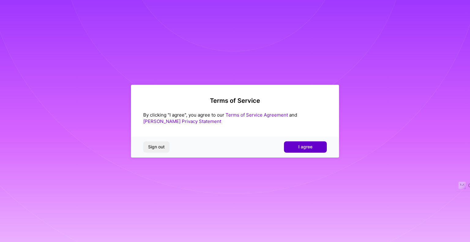
click at [297, 146] on button "I agree" at bounding box center [305, 146] width 43 height 11
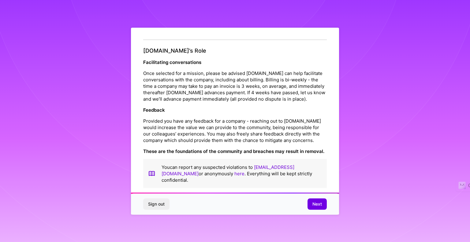
scroll to position [667, 0]
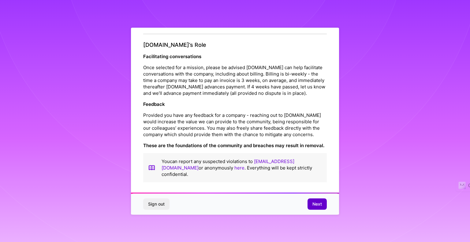
click at [316, 204] on span "Next" at bounding box center [316, 204] width 9 height 6
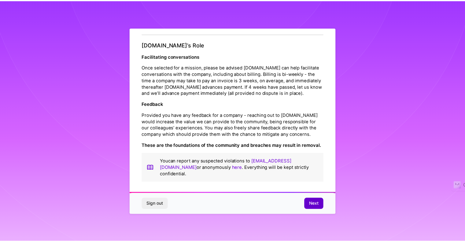
scroll to position [0, 0]
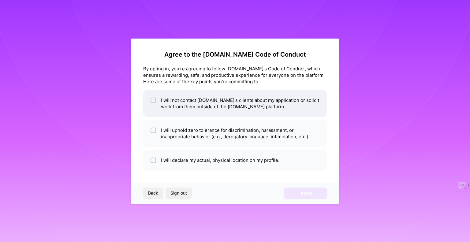
click at [209, 107] on li "I will not contact [DOMAIN_NAME]'s clients about my application or solicit work…" at bounding box center [234, 104] width 183 height 28
checkbox input "true"
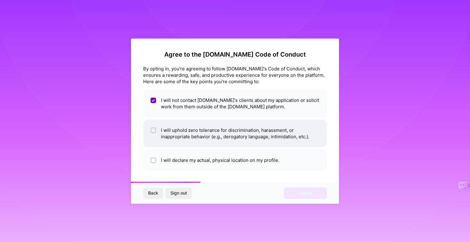
click at [204, 136] on li "I will uphold zero tolerance for discrimination, harassment, or inappropriate b…" at bounding box center [234, 134] width 183 height 28
checkbox input "true"
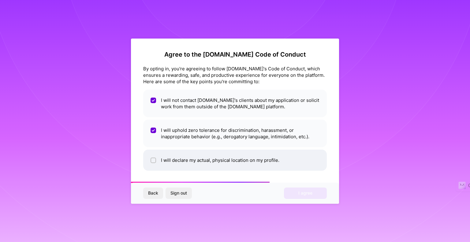
click at [202, 159] on li "I will declare my actual, physical location on my profile." at bounding box center [234, 160] width 183 height 21
checkbox input "true"
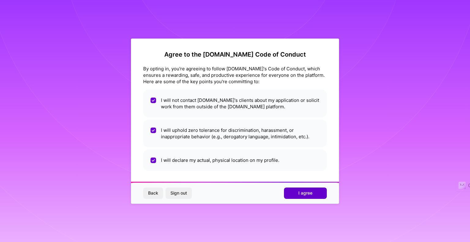
click at [308, 194] on span "I agree" at bounding box center [305, 193] width 14 height 6
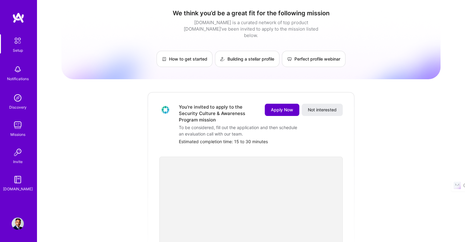
click at [276, 107] on span "Apply Now" at bounding box center [282, 110] width 22 height 6
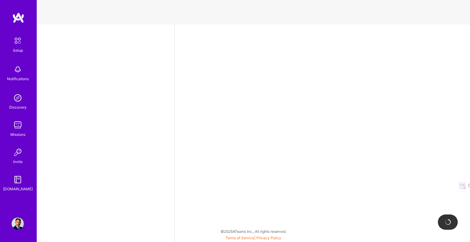
select select "US"
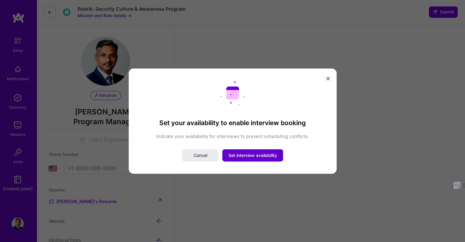
click at [246, 156] on span "Set interview availability" at bounding box center [252, 155] width 49 height 6
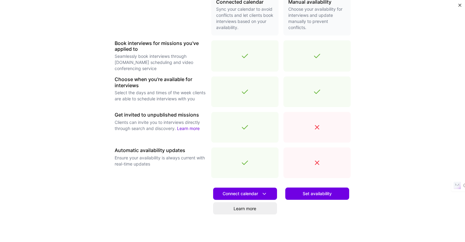
scroll to position [163, 0]
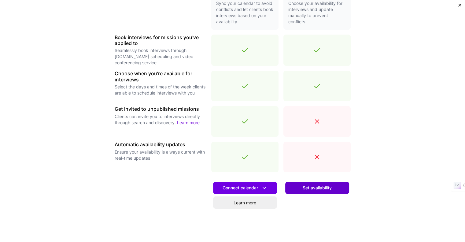
click at [320, 188] on span "Set availability" at bounding box center [317, 188] width 29 height 6
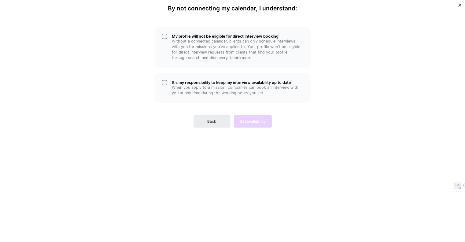
scroll to position [0, 0]
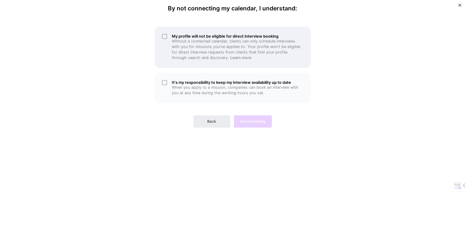
click at [176, 54] on p "Without a connected calendar, clients can only schedule interviews with you for…" at bounding box center [237, 50] width 131 height 22
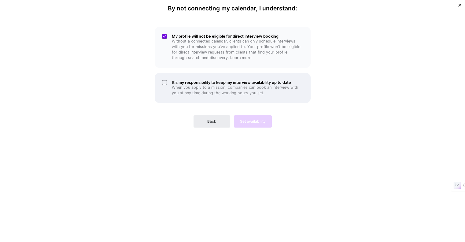
click at [180, 79] on div "It's my responsibility to keep my interview availability up to date When you ap…" at bounding box center [233, 88] width 156 height 30
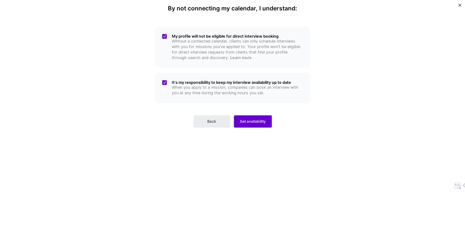
click at [256, 123] on span "Set availability" at bounding box center [253, 122] width 26 height 6
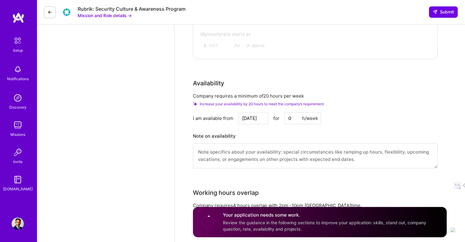
scroll to position [703, 0]
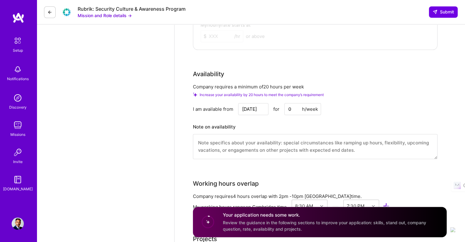
click at [261, 111] on input "[DATE]" at bounding box center [253, 109] width 30 height 12
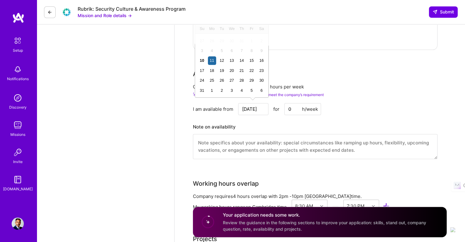
type input "[DATE]"
click at [291, 108] on input "0" at bounding box center [302, 109] width 37 height 12
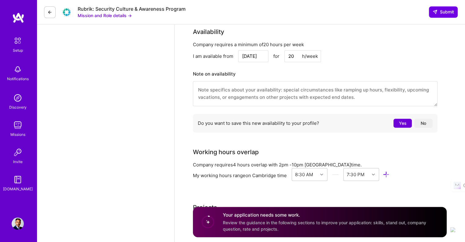
scroll to position [753, 0]
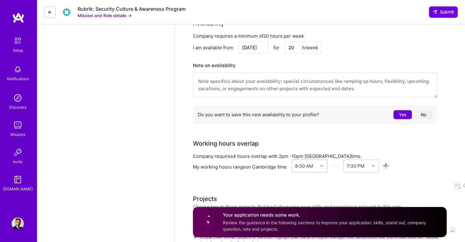
type input "20"
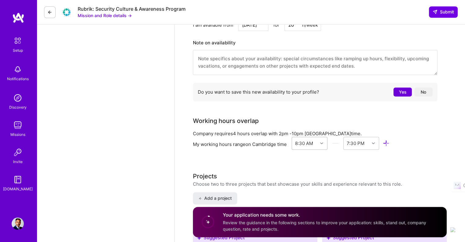
click at [323, 150] on div "8:30 AM" at bounding box center [310, 143] width 36 height 13
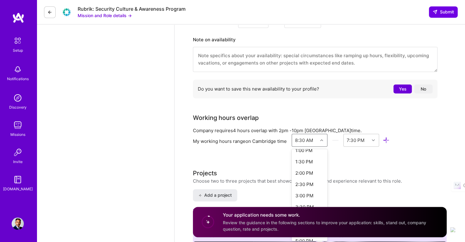
scroll to position [306, 0]
click at [312, 165] on div "2:00 PM" at bounding box center [310, 166] width 36 height 11
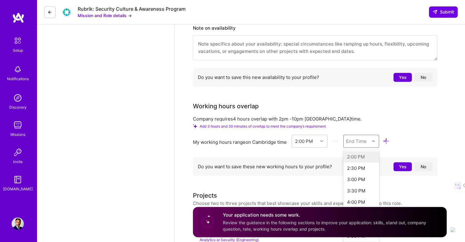
click at [369, 147] on div "option , selected. [MEDICAL_DATA]:00 PM focused disabled, 1 of 45. 45 results a…" at bounding box center [361, 141] width 36 height 13
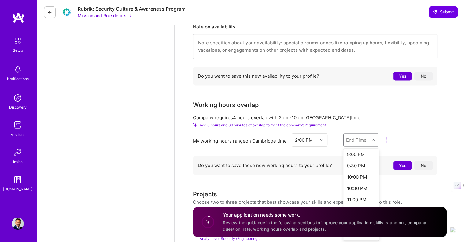
scroll to position [163, 0]
click at [361, 171] on div "10:00 PM" at bounding box center [361, 173] width 36 height 11
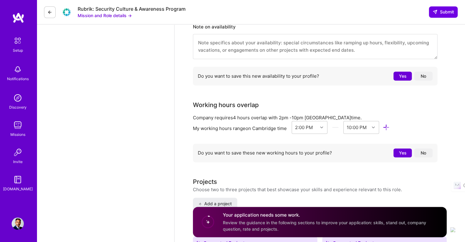
click at [402, 150] on button "Yes" at bounding box center [403, 152] width 18 height 9
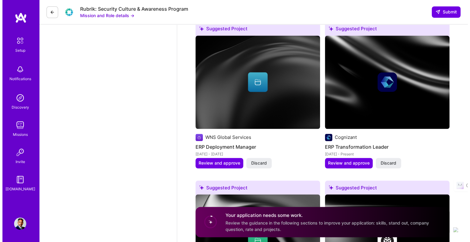
scroll to position [986, 0]
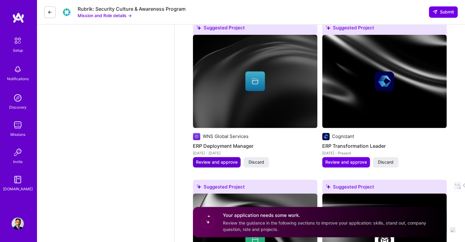
click at [214, 163] on span "Review and approve" at bounding box center [217, 162] width 42 height 6
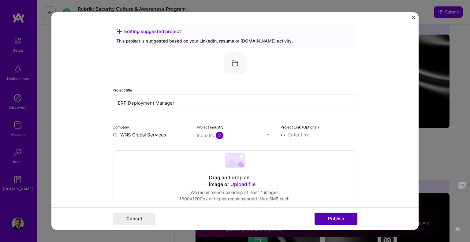
click at [340, 218] on button "Publish" at bounding box center [335, 219] width 43 height 12
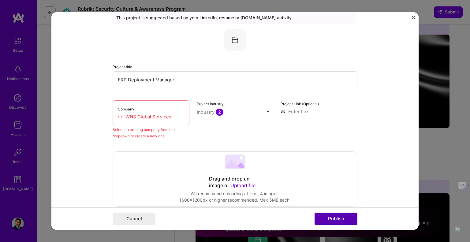
scroll to position [40, 0]
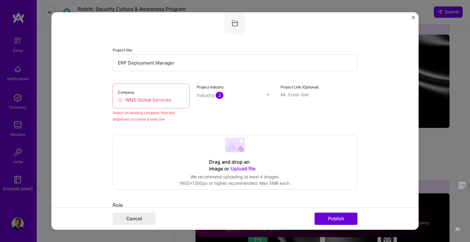
click at [149, 98] on input "WNS Global Services" at bounding box center [151, 100] width 66 height 6
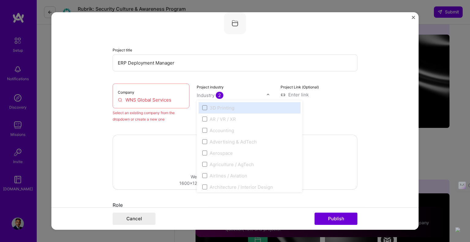
click at [266, 95] on img at bounding box center [268, 95] width 4 height 4
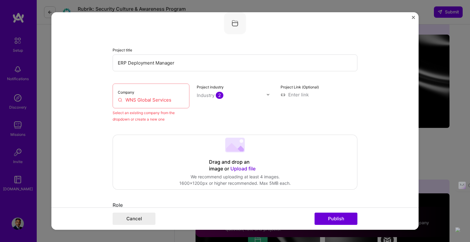
click at [266, 95] on img at bounding box center [268, 95] width 4 height 4
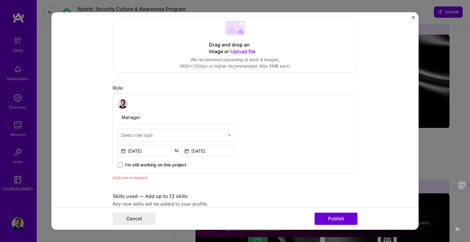
scroll to position [162, 0]
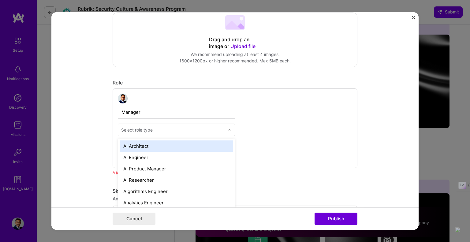
click at [230, 129] on div at bounding box center [230, 130] width 7 height 12
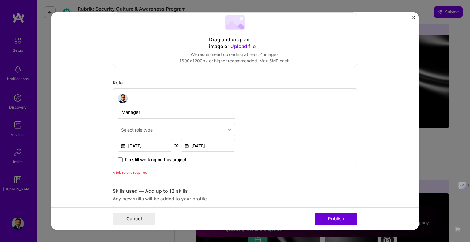
click at [227, 131] on img at bounding box center [229, 130] width 4 height 4
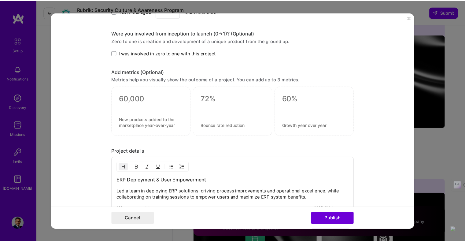
scroll to position [478, 0]
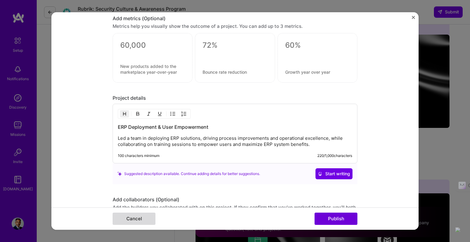
click at [131, 222] on button "Cancel" at bounding box center [134, 219] width 43 height 12
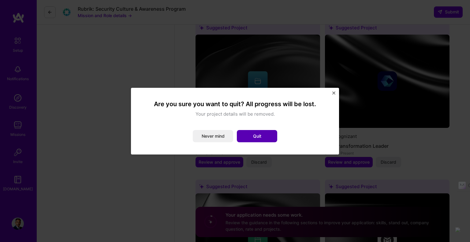
click at [251, 137] on button "Quit" at bounding box center [257, 136] width 40 height 12
